Goal: Task Accomplishment & Management: Use online tool/utility

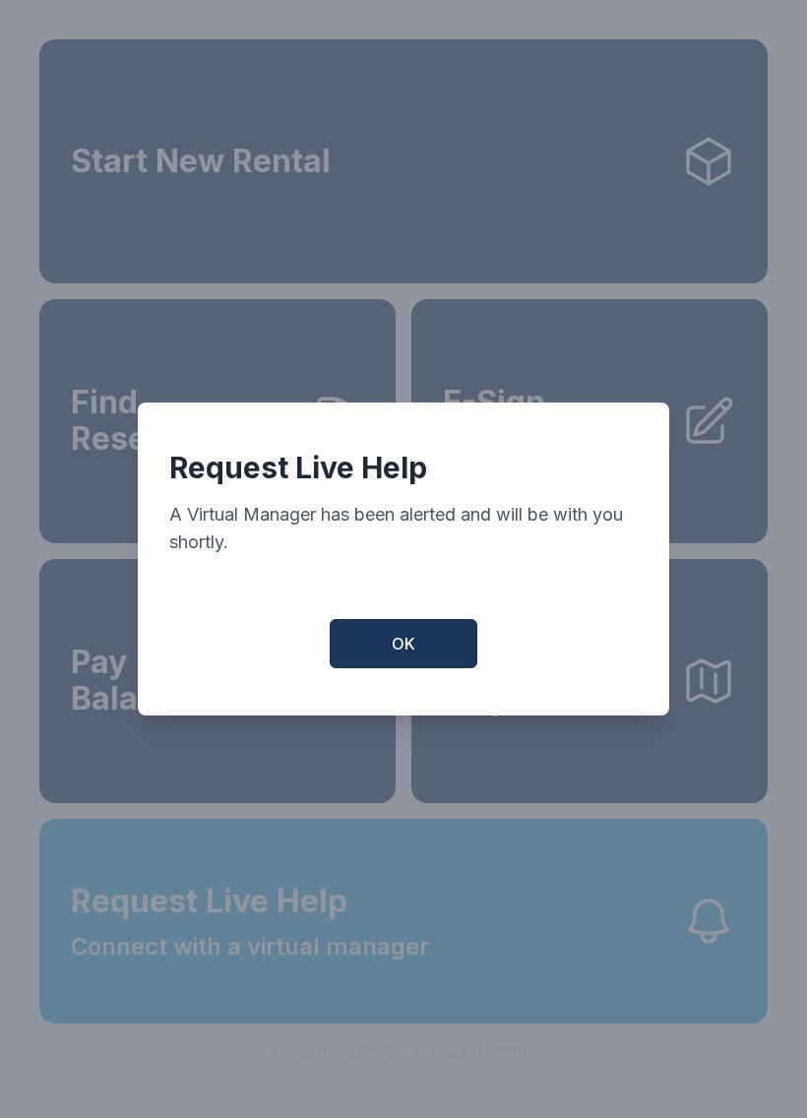
click at [388, 655] on button "OK" at bounding box center [404, 643] width 148 height 49
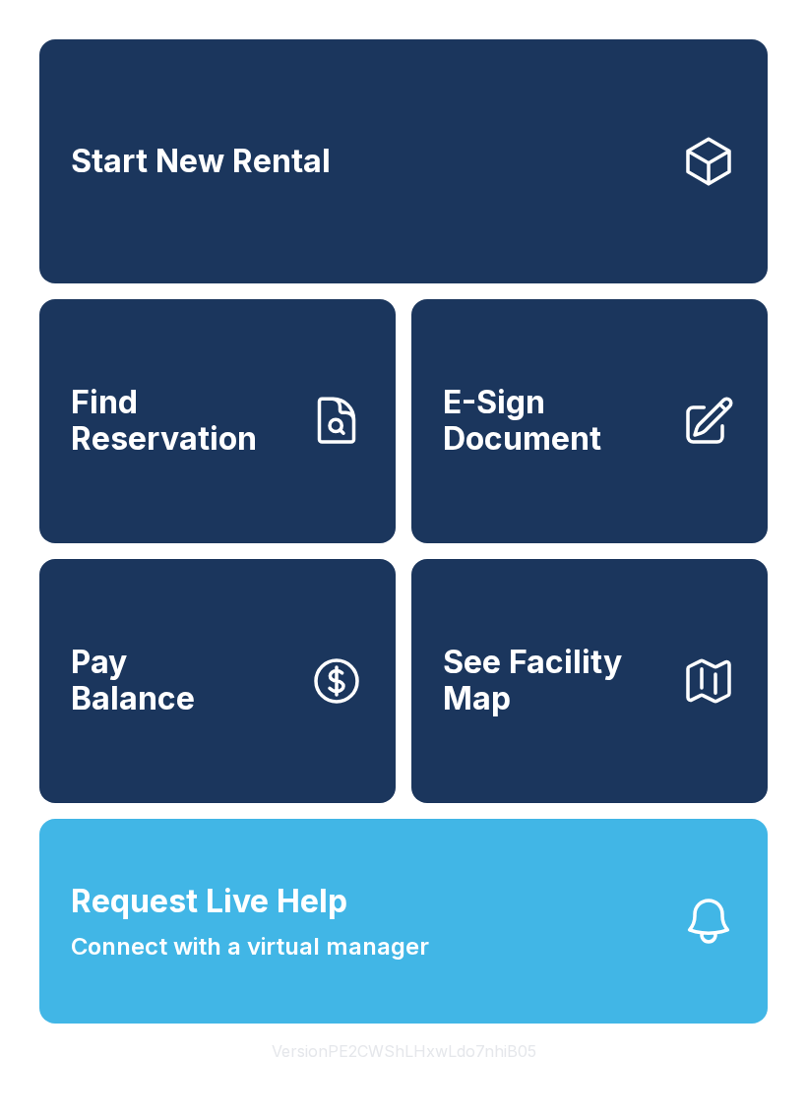
click at [495, 941] on button "Request Live Help Connect with a virtual manager" at bounding box center [403, 921] width 728 height 205
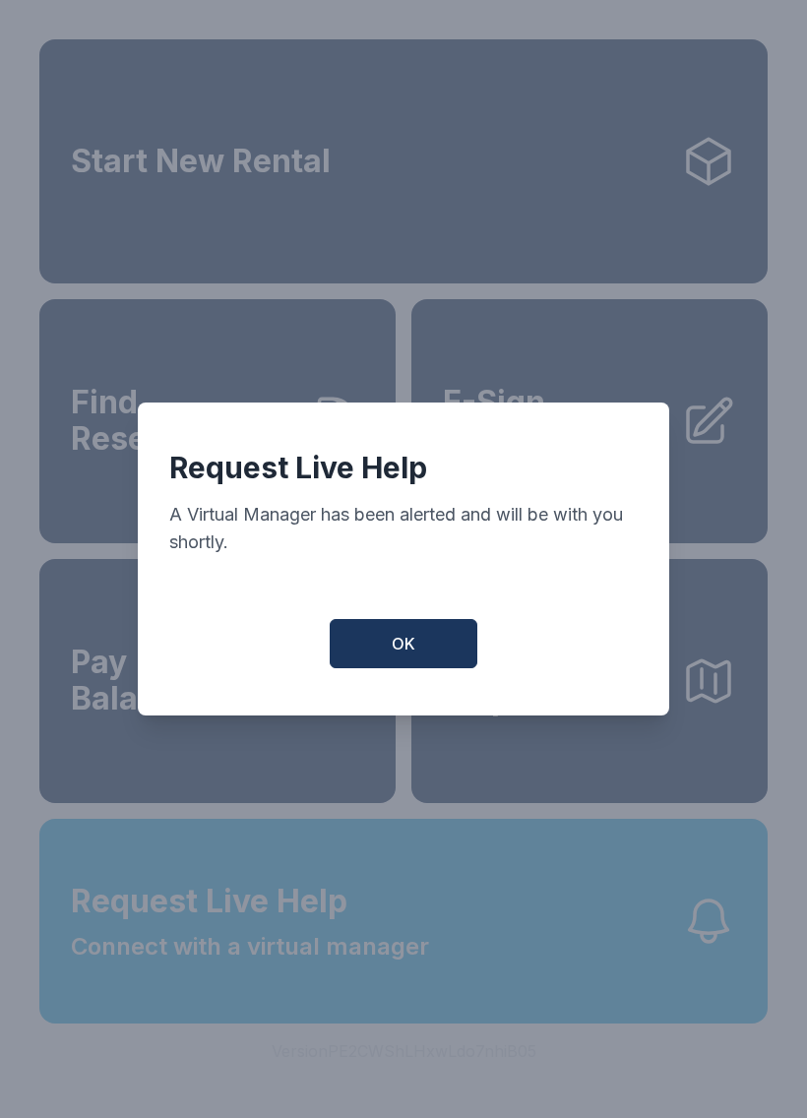
click at [411, 641] on span "OK" at bounding box center [404, 644] width 24 height 24
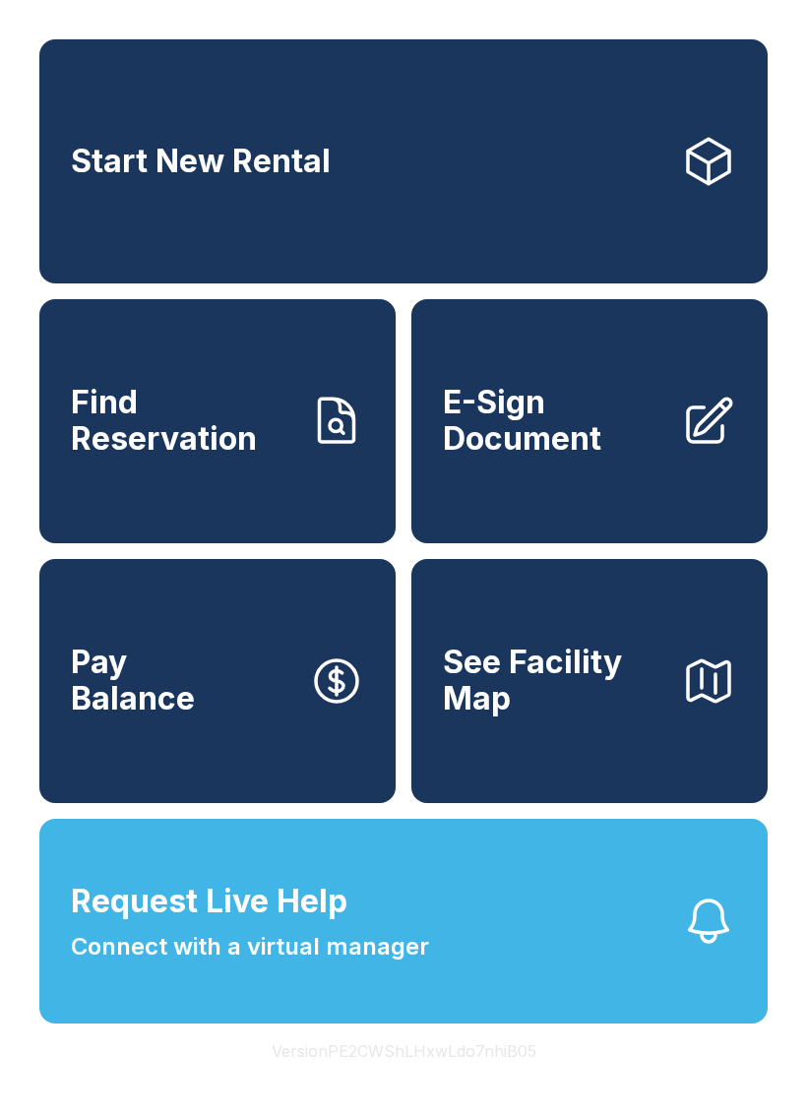
click at [361, 1009] on button "Request Live Help Connect with a virtual manager" at bounding box center [403, 921] width 728 height 205
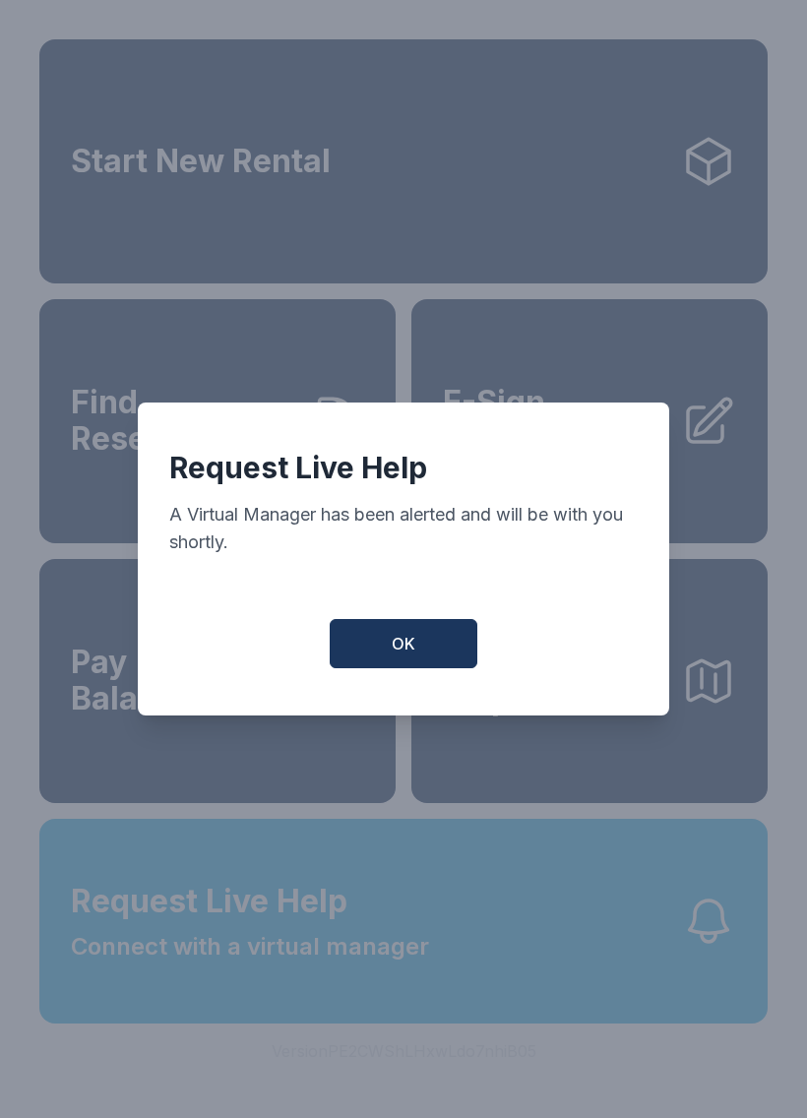
click at [448, 701] on div "Request Live Help A Virtual Manager has been alerted and will be with you short…" at bounding box center [403, 558] width 531 height 313
click at [415, 660] on button "OK" at bounding box center [404, 643] width 148 height 49
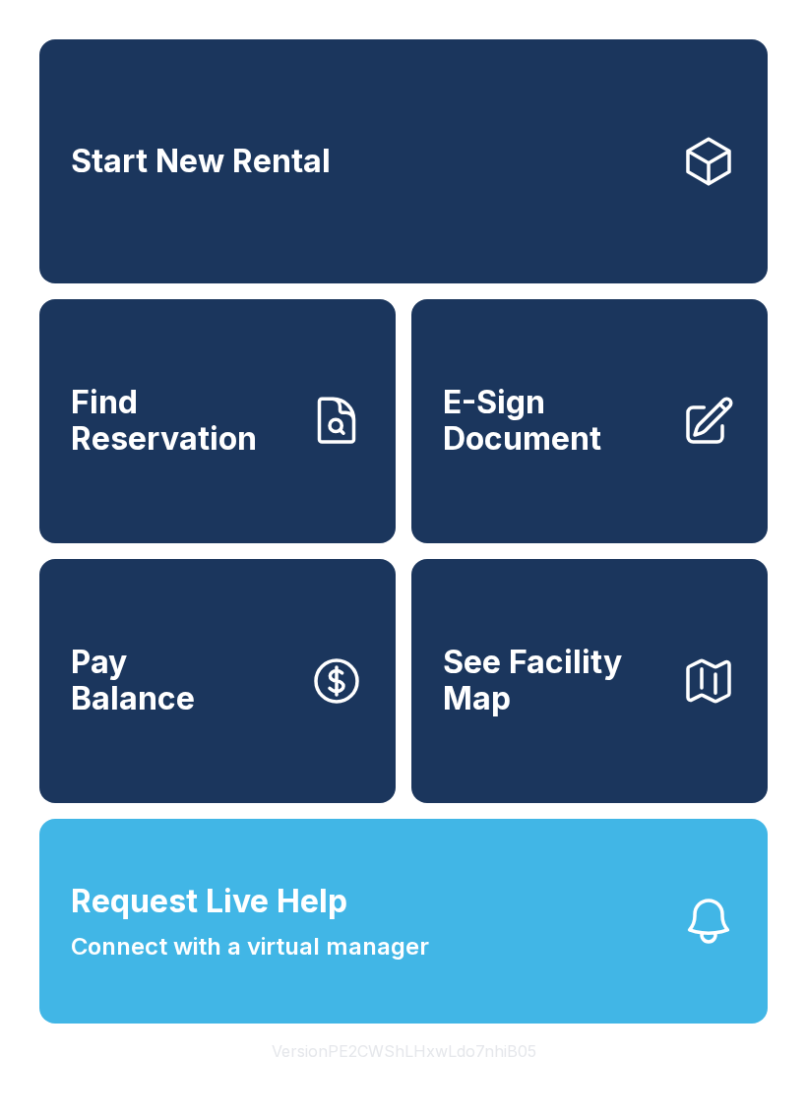
click at [597, 430] on span "E-Sign Document" at bounding box center [554, 421] width 222 height 72
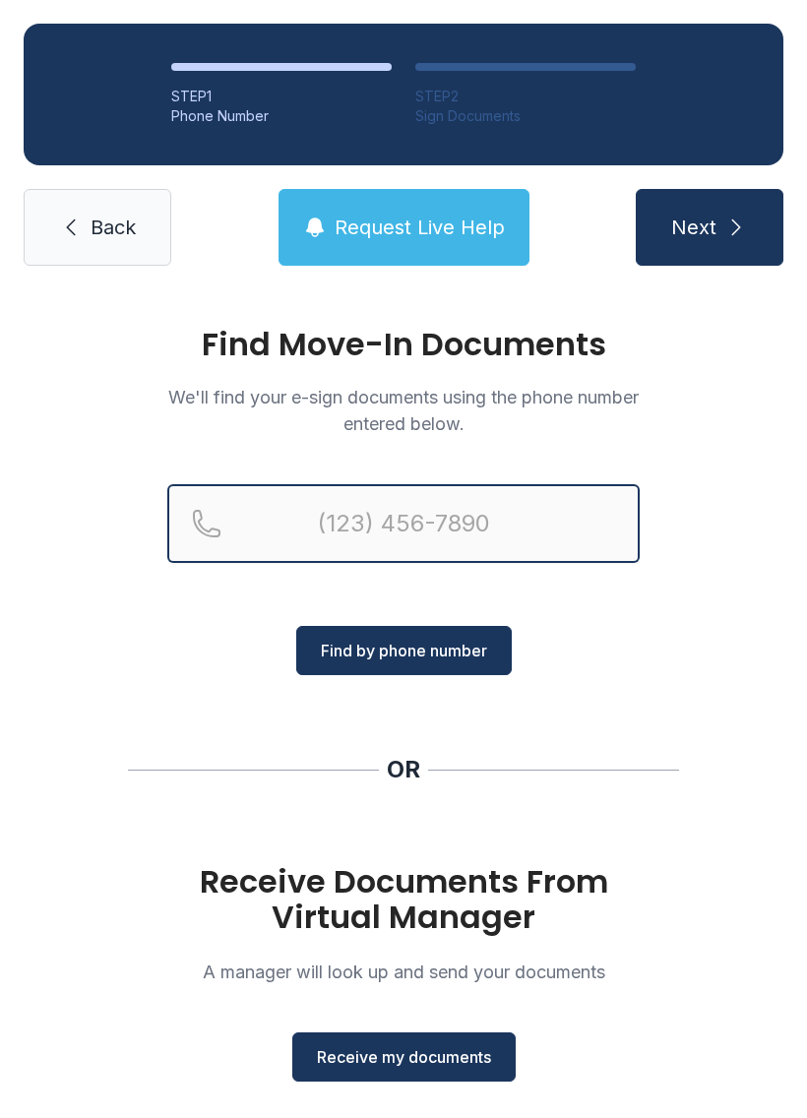
click at [420, 534] on input "Reservation phone number" at bounding box center [403, 523] width 472 height 79
type input "[PHONE_NUMBER]"
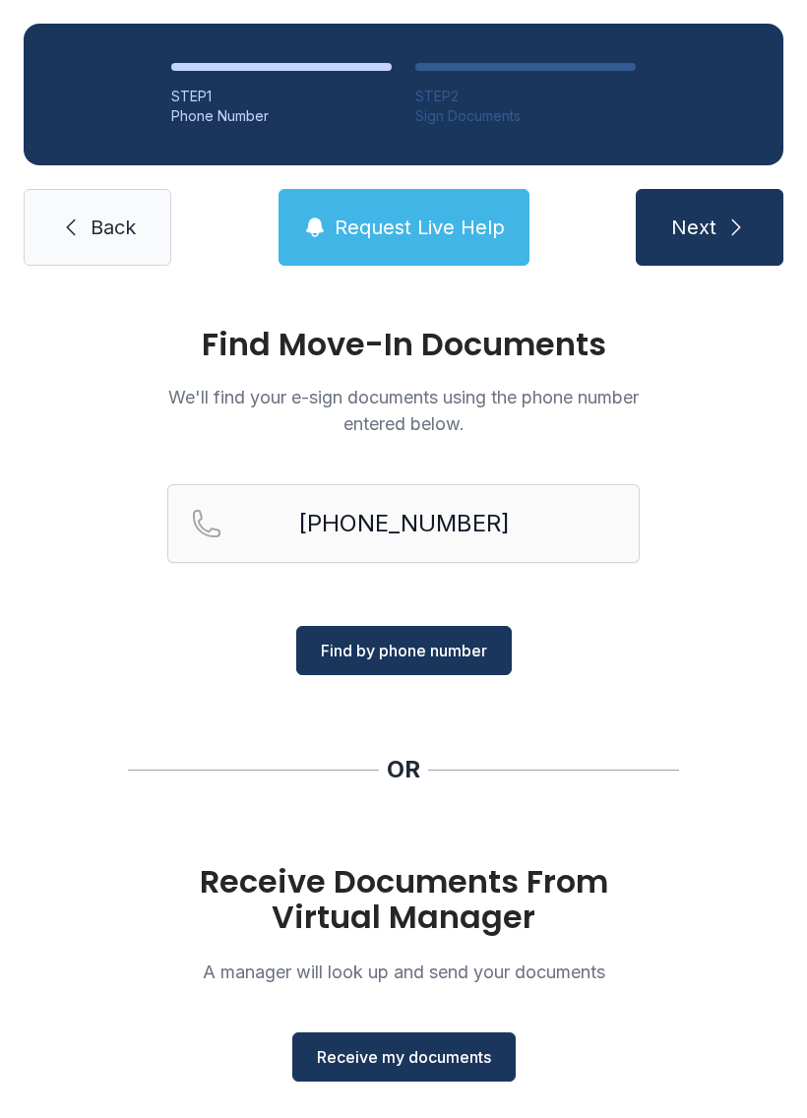
click at [494, 627] on button "Find by phone number" at bounding box center [403, 650] width 215 height 49
click at [444, 653] on span "Find by phone number" at bounding box center [404, 650] width 166 height 24
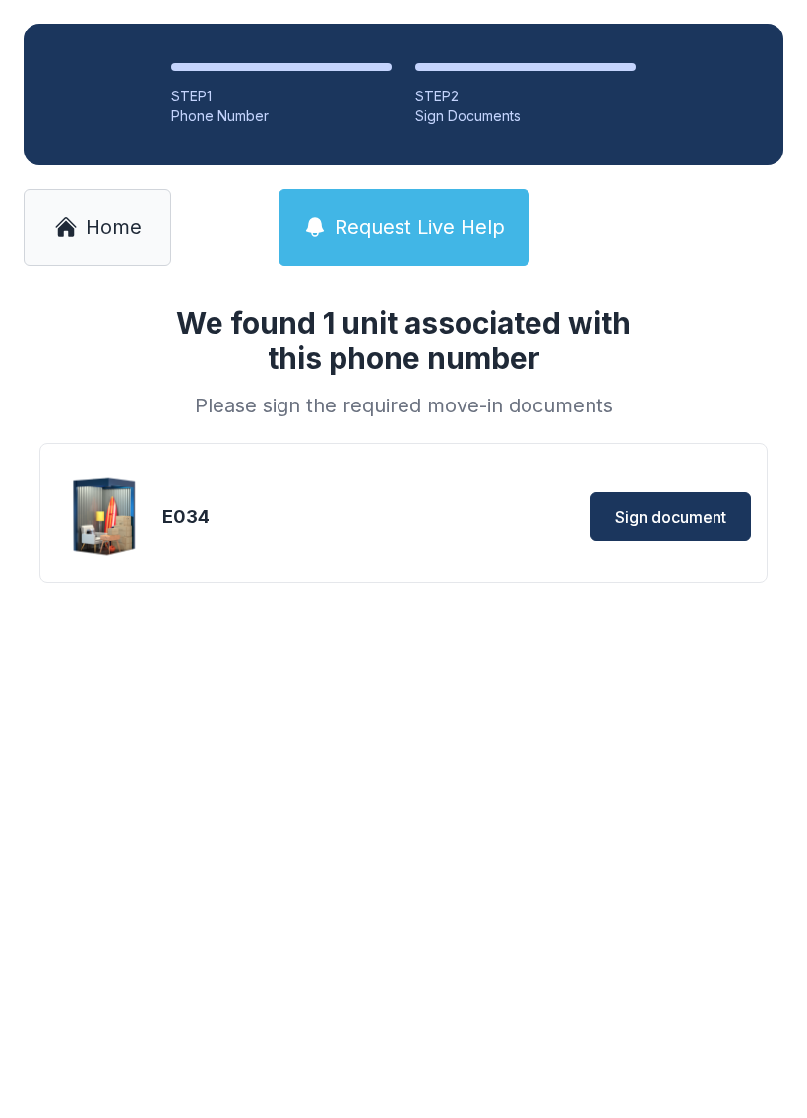
click at [701, 515] on span "Sign document" at bounding box center [670, 517] width 111 height 24
